Goal: Check status: Check status

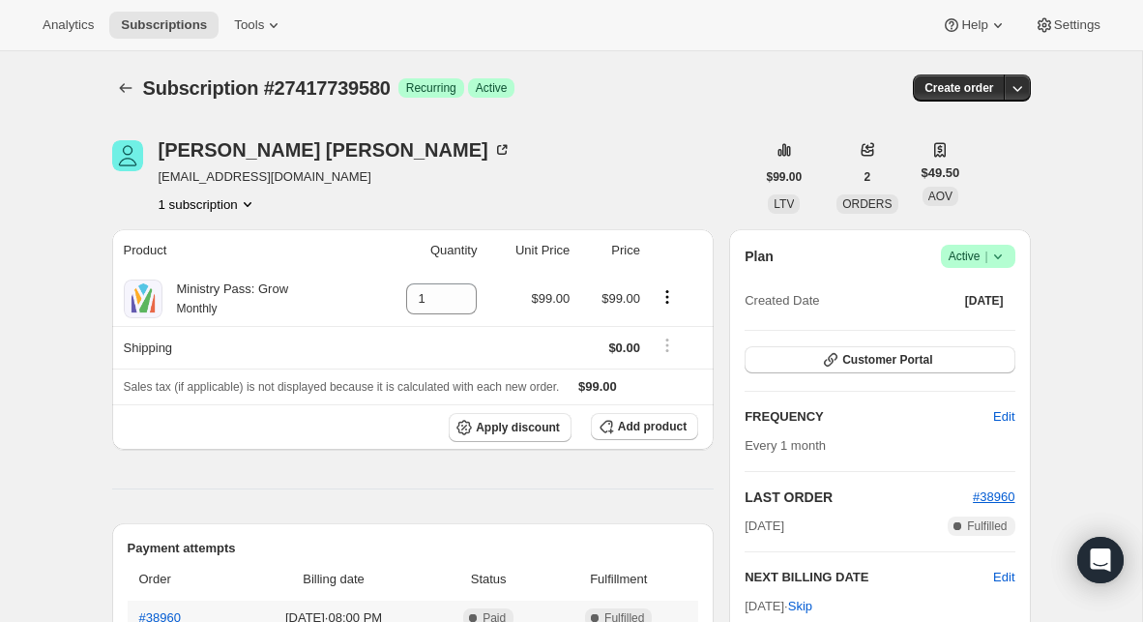
scroll to position [271, 0]
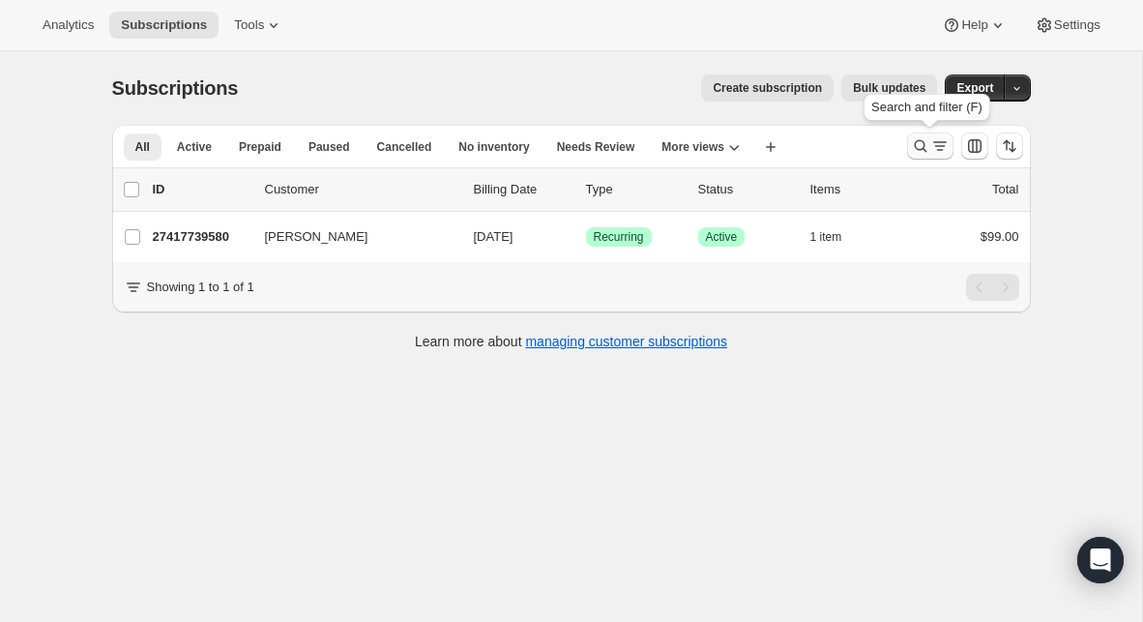
click at [923, 143] on icon "Search and filter results" at bounding box center [919, 146] width 13 height 13
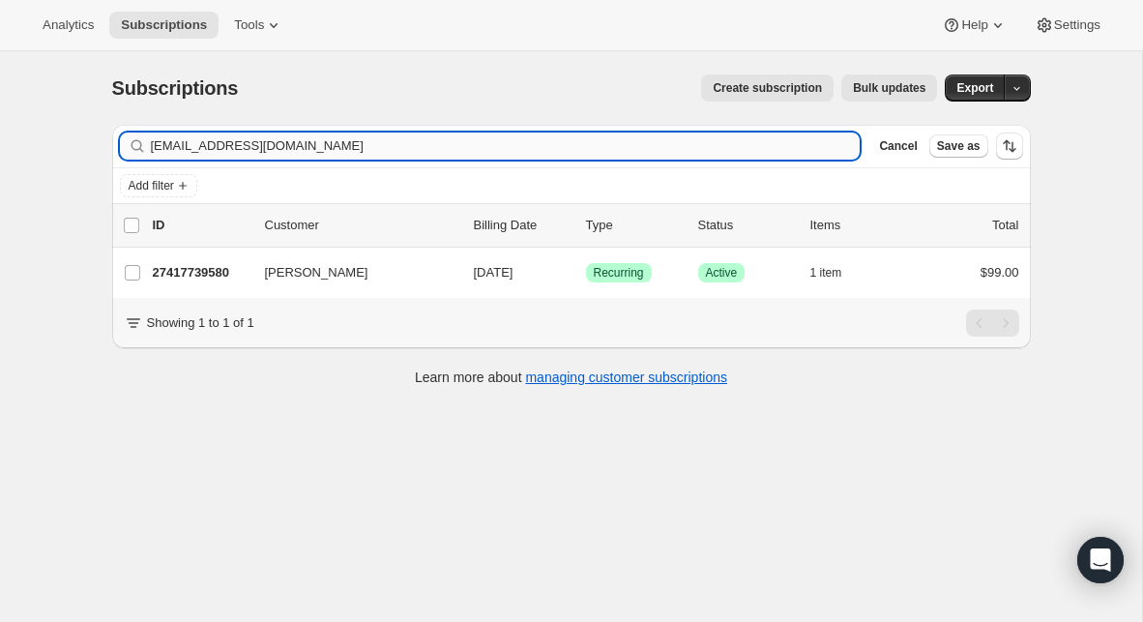
click at [318, 141] on input "[EMAIL_ADDRESS][DOMAIN_NAME]" at bounding box center [506, 145] width 710 height 27
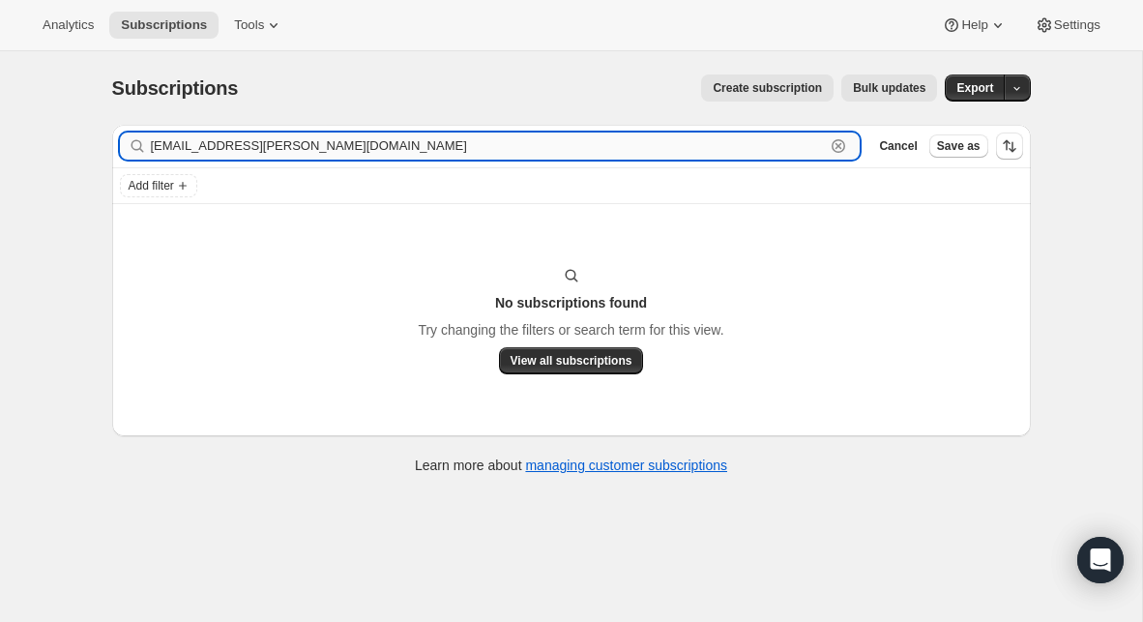
click at [209, 151] on input "[EMAIL_ADDRESS][PERSON_NAME][DOMAIN_NAME]" at bounding box center [488, 145] width 675 height 27
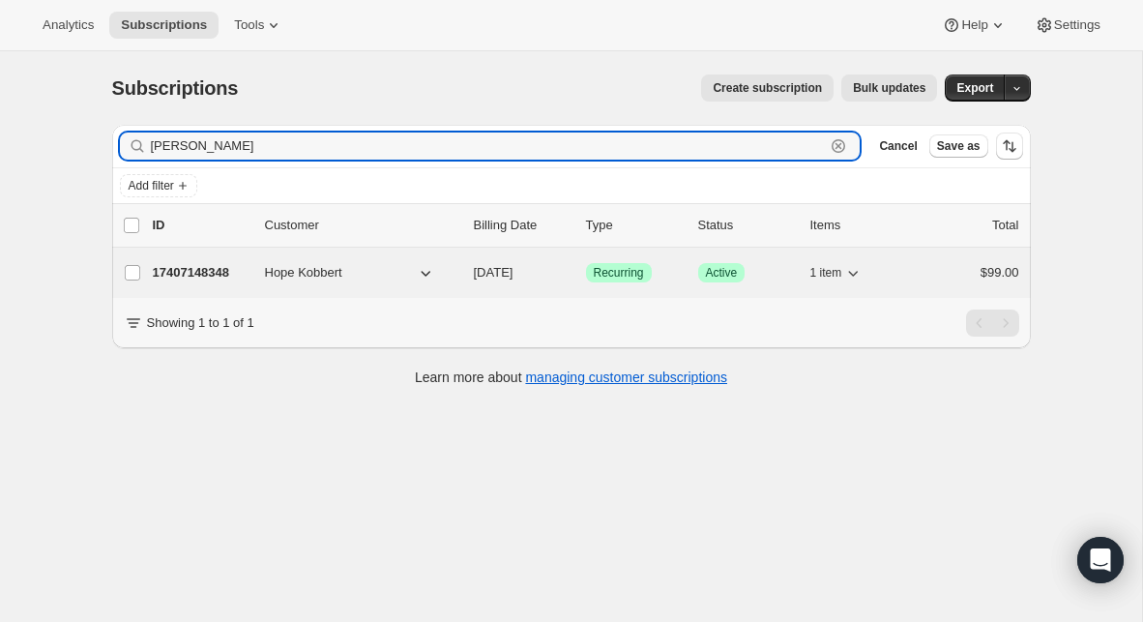
type input "[PERSON_NAME]"
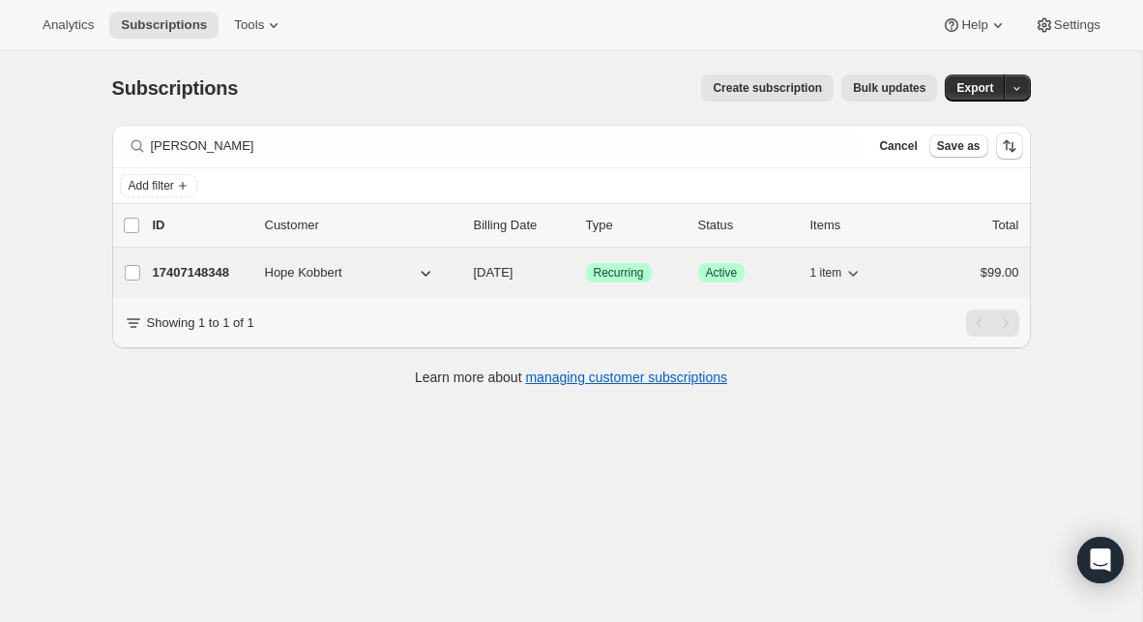
click at [200, 276] on p "17407148348" at bounding box center [201, 272] width 97 height 19
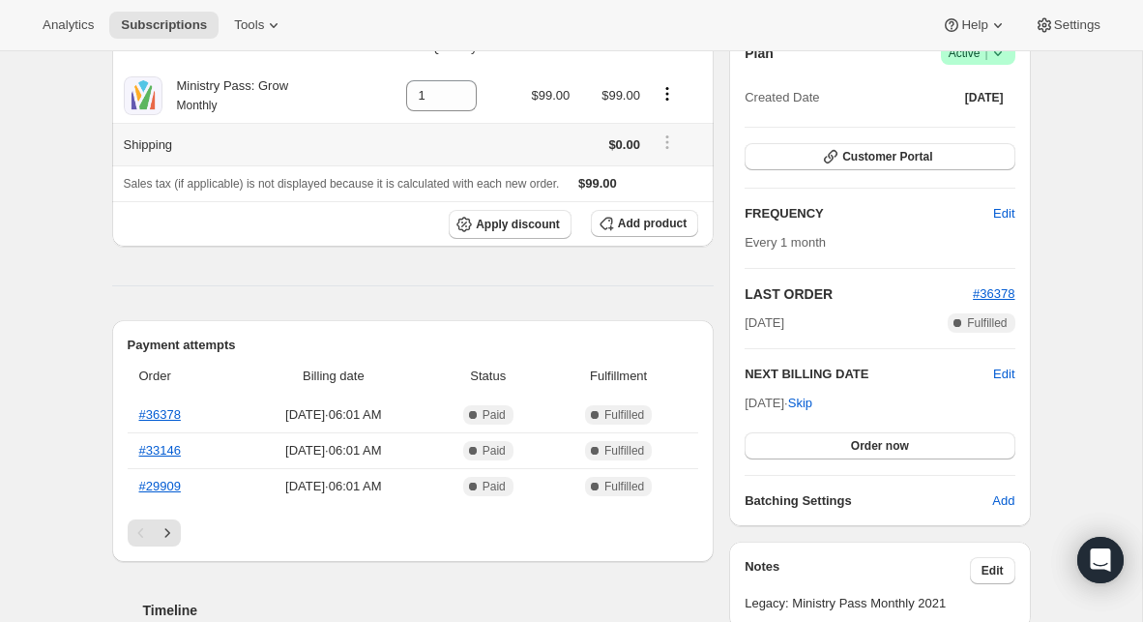
scroll to position [205, 0]
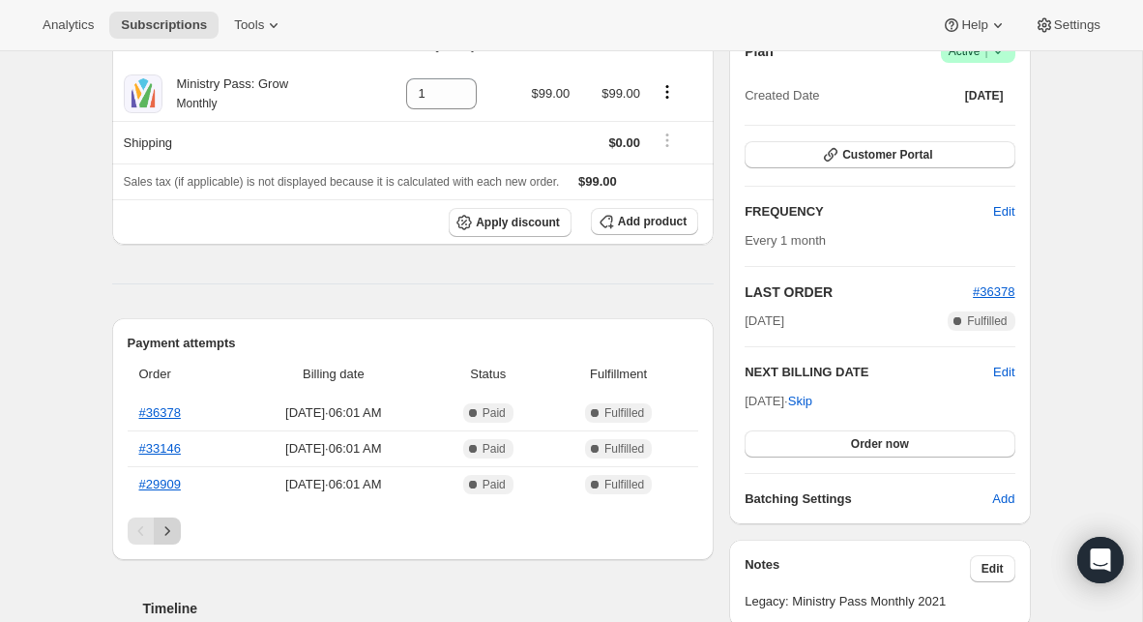
click at [170, 532] on icon "Next" at bounding box center [167, 530] width 19 height 19
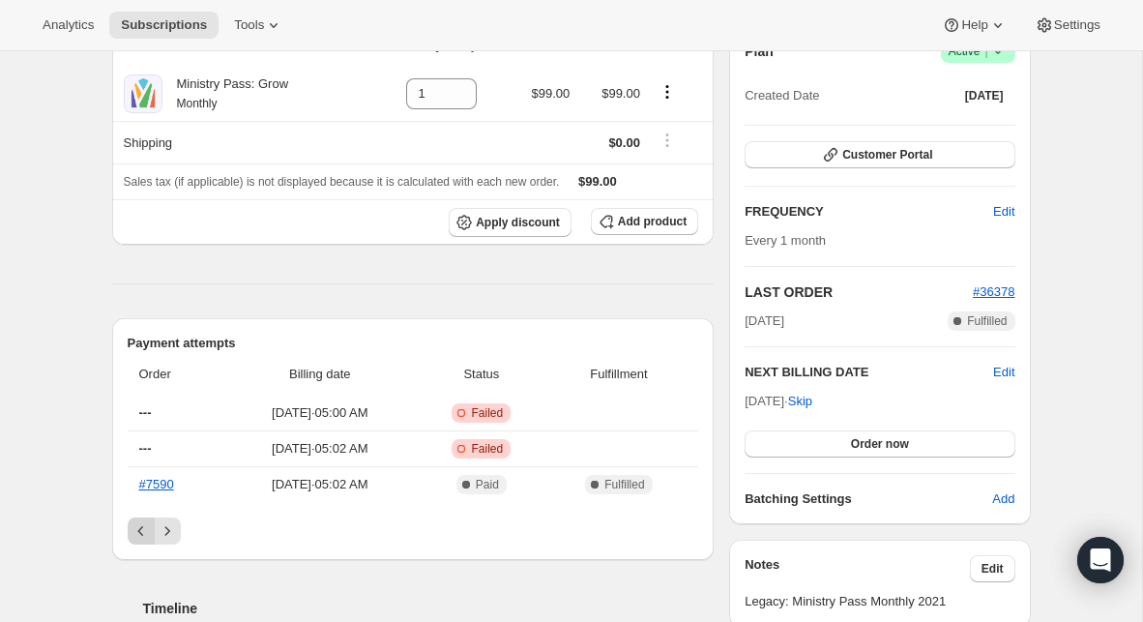
click at [135, 536] on icon "Previous" at bounding box center [140, 530] width 19 height 19
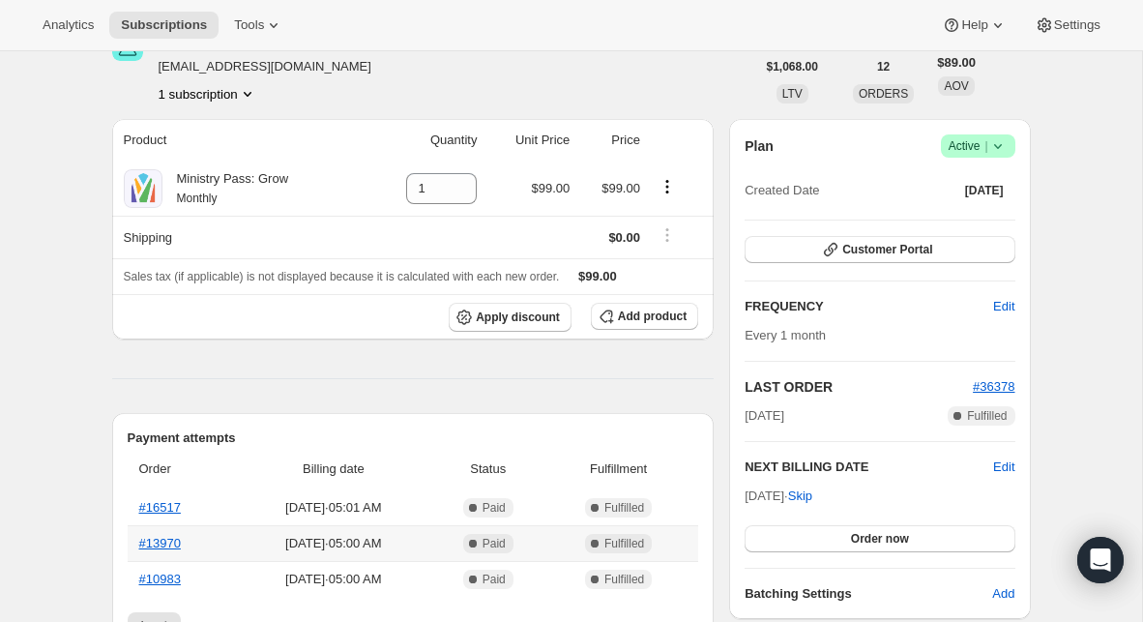
scroll to position [132, 0]
